Goal: Check status: Check status

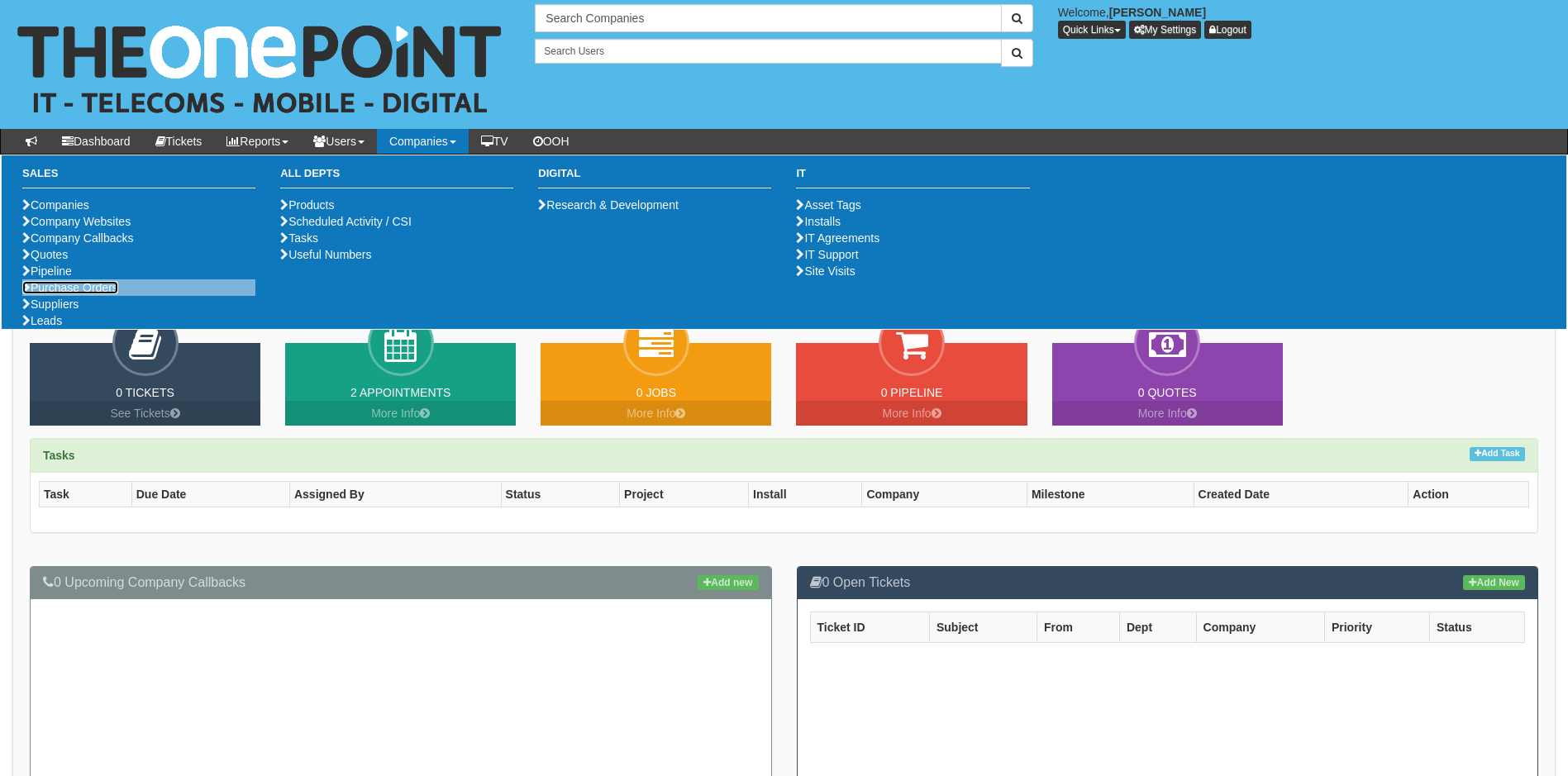
click at [92, 294] on link "Purchase Orders" at bounding box center [70, 287] width 96 height 13
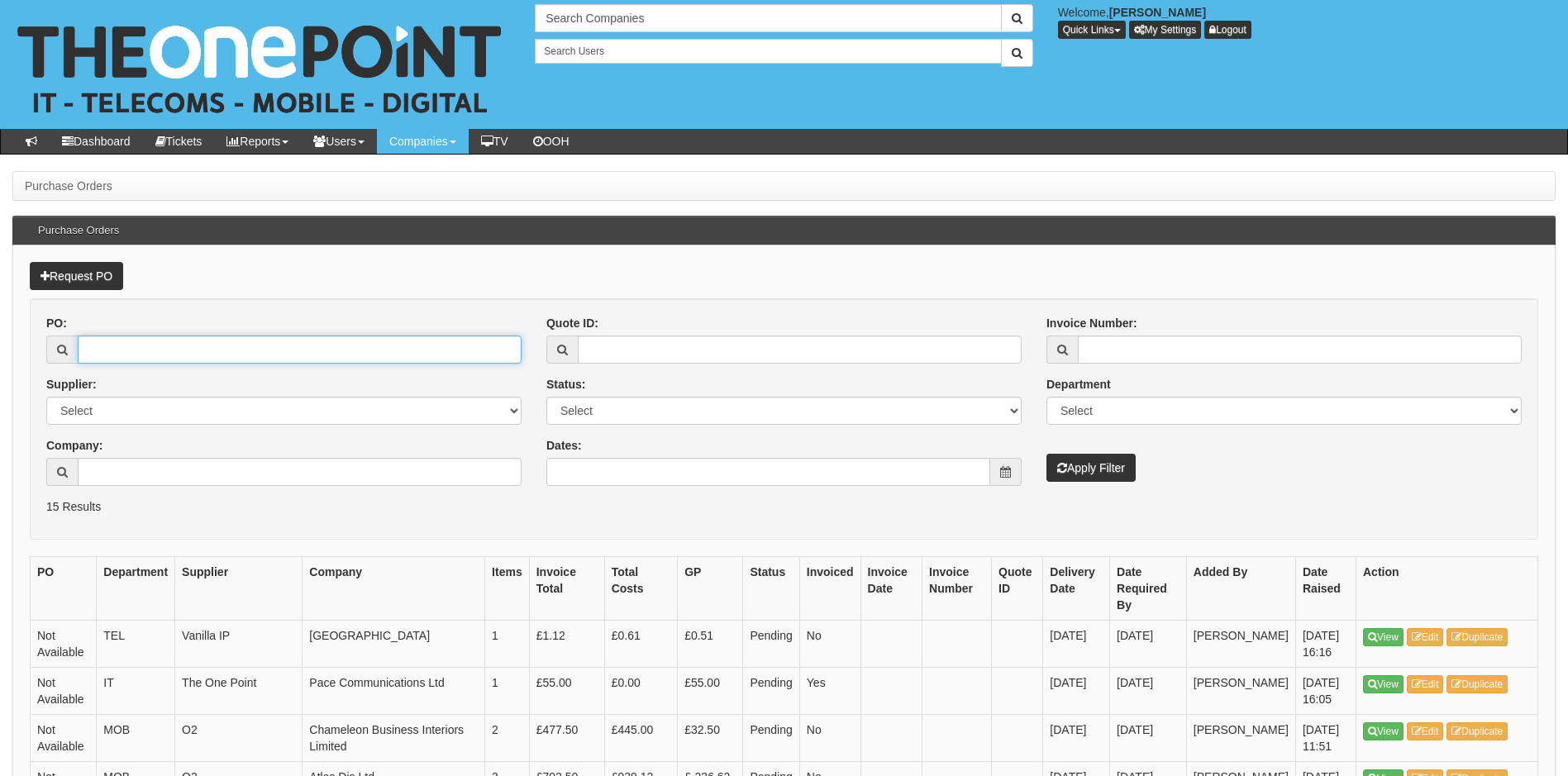
click at [220, 349] on input "PO:" at bounding box center [299, 350] width 444 height 28
type input "19574"
click at [1083, 468] on button "Apply Filter" at bounding box center [1091, 468] width 90 height 28
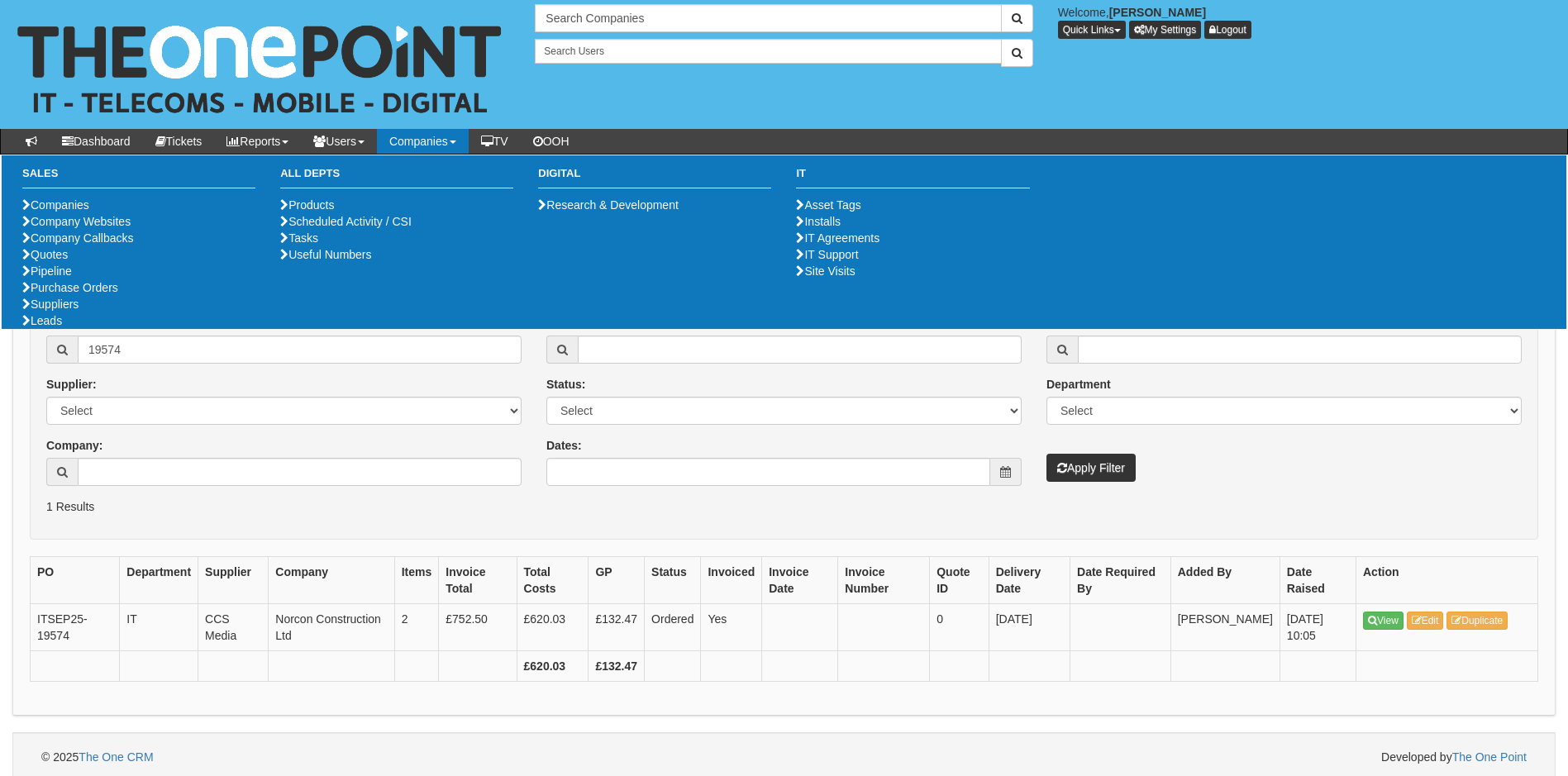
click at [209, 530] on form "PO: 19574 Supplier: Select 123 REG.co.uk 1Password 3 4Gon AA Jones Electric Ltd…" at bounding box center [784, 419] width 1509 height 242
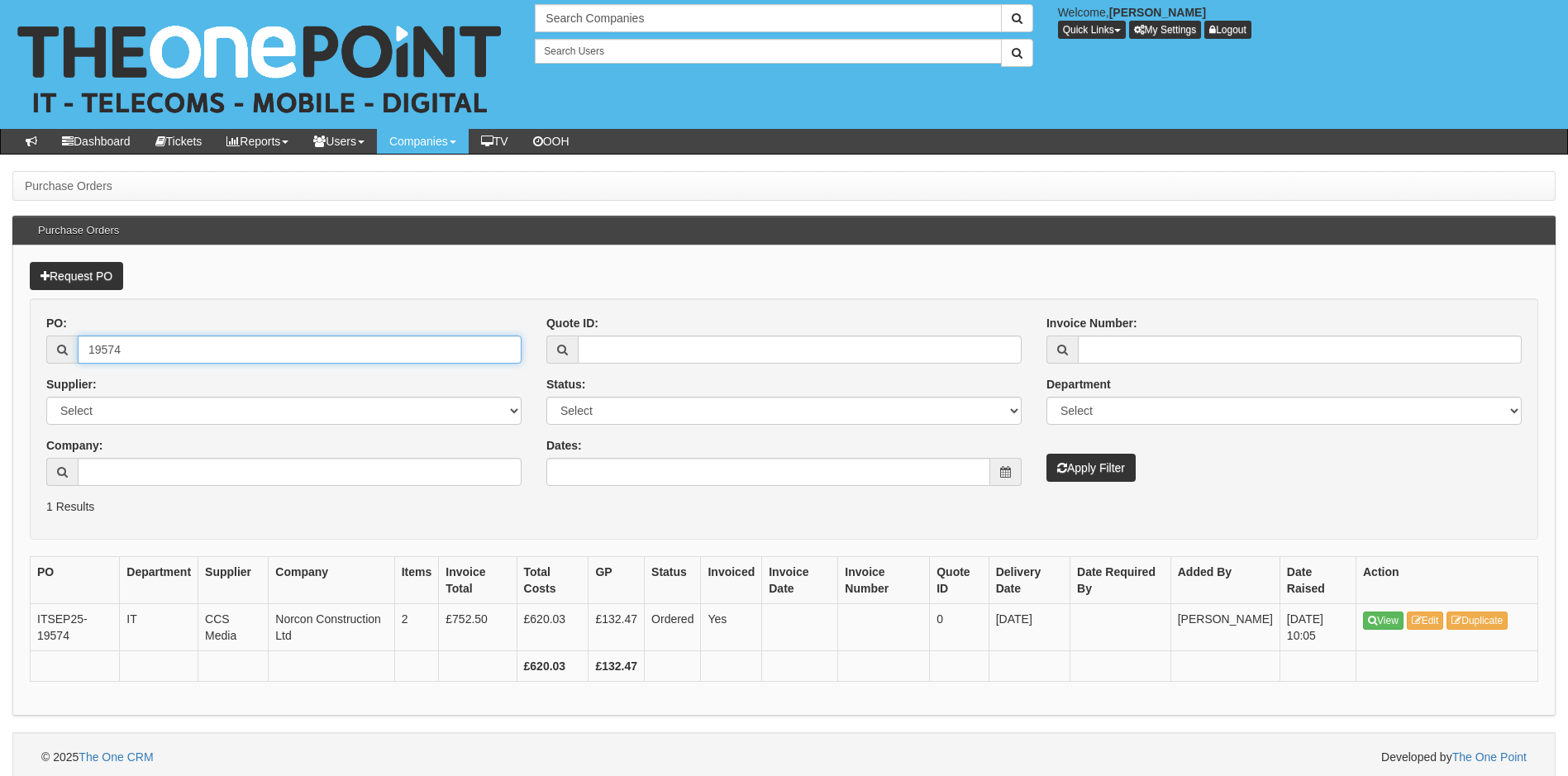
drag, startPoint x: 165, startPoint y: 354, endPoint x: 3, endPoint y: 359, distance: 162.1
click at [3, 359] on div "Purchase Orders Purchase Orders Request PO PO: 19574 Supplier: Select 123 REG.c…" at bounding box center [784, 476] width 1568 height 610
type input "19350"
click at [1046, 454] on button "Apply Filter" at bounding box center [1091, 468] width 90 height 28
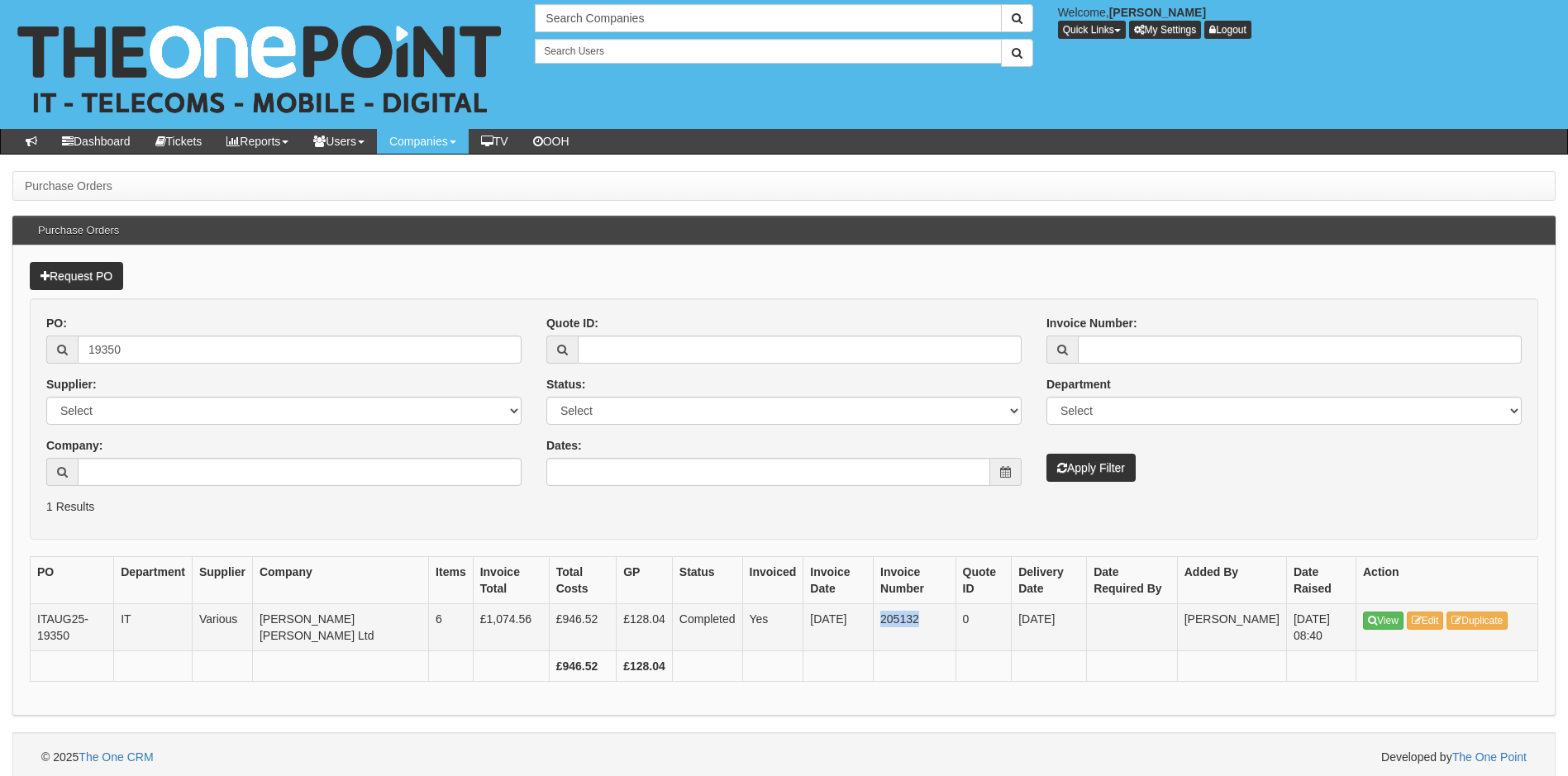
drag, startPoint x: 854, startPoint y: 625, endPoint x: 891, endPoint y: 628, distance: 37.1
click at [891, 628] on td "205132" at bounding box center [914, 627] width 82 height 47
copy td "205132"
